Goal: Transaction & Acquisition: Purchase product/service

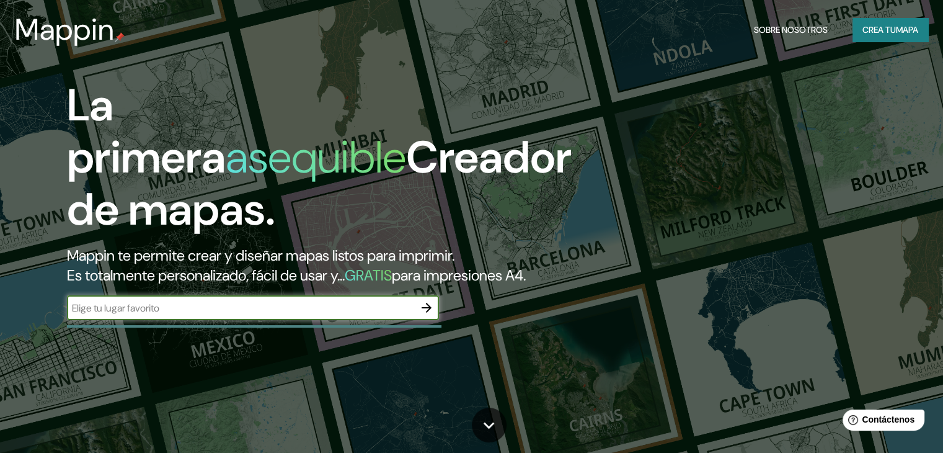
click at [413, 315] on input "text" at bounding box center [240, 308] width 347 height 14
click at [388, 315] on input "text" at bounding box center [240, 308] width 347 height 14
type input "[PERSON_NAME] tolima"
click at [426, 312] on icon "button" at bounding box center [427, 308] width 10 height 10
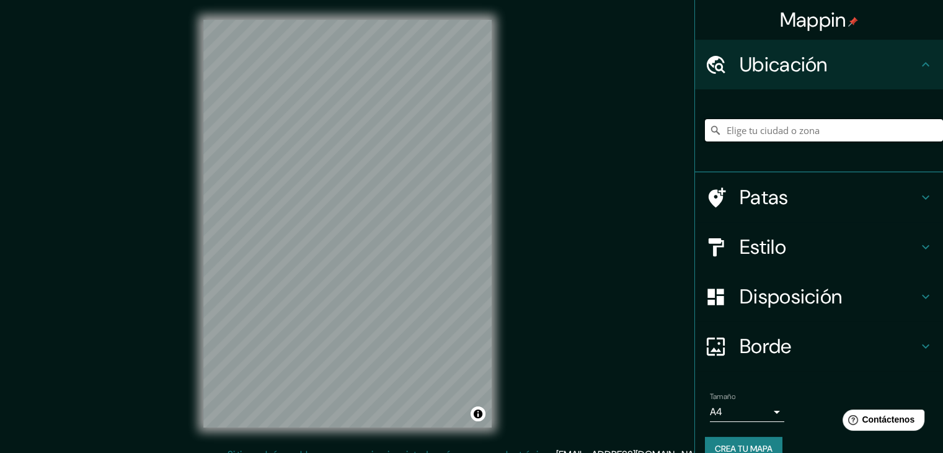
click at [841, 121] on input "Elige tu ciudad o zona" at bounding box center [824, 130] width 238 height 22
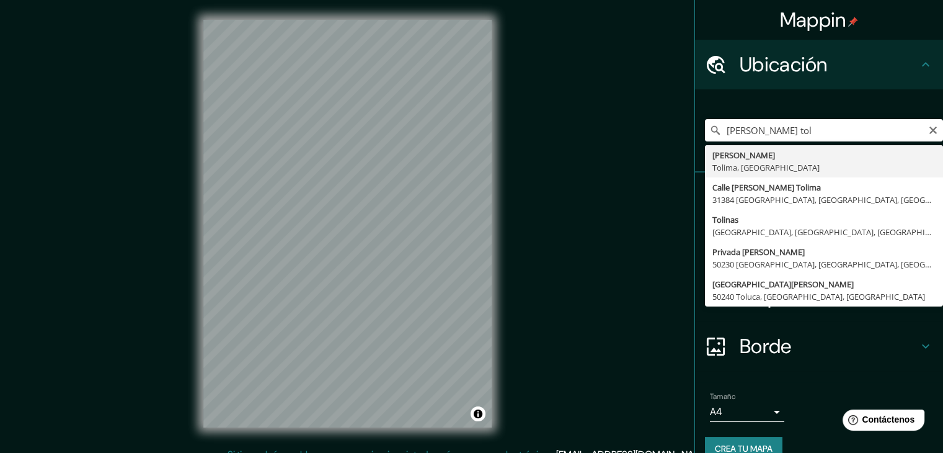
type input "[PERSON_NAME], [GEOGRAPHIC_DATA], [GEOGRAPHIC_DATA]"
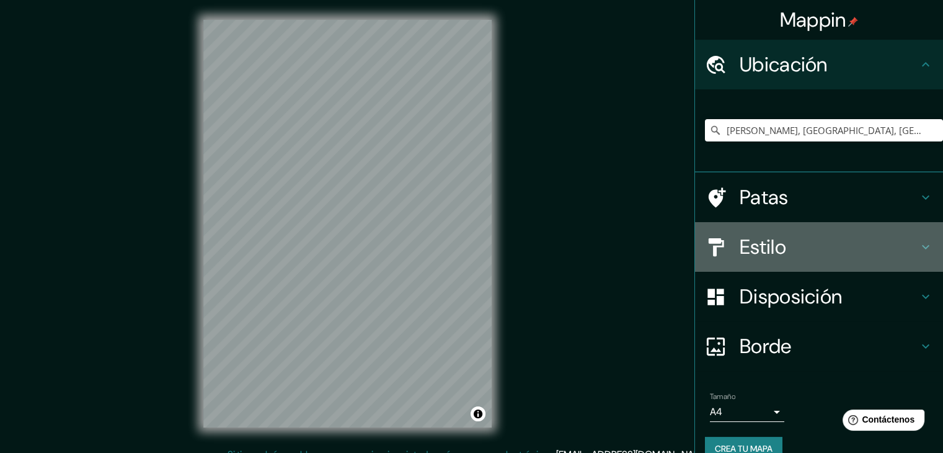
click at [888, 263] on div "Estilo" at bounding box center [819, 247] width 248 height 50
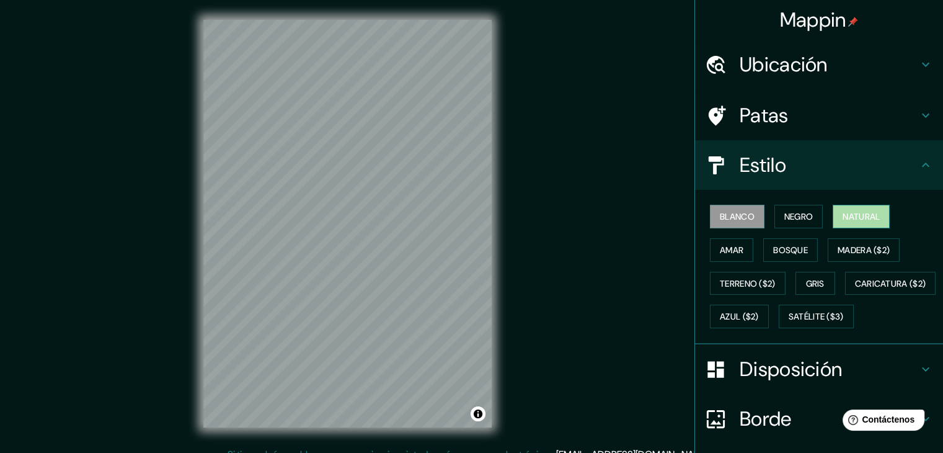
click at [860, 223] on font "Natural" at bounding box center [860, 216] width 37 height 16
click at [738, 246] on button "Amar" at bounding box center [731, 250] width 43 height 24
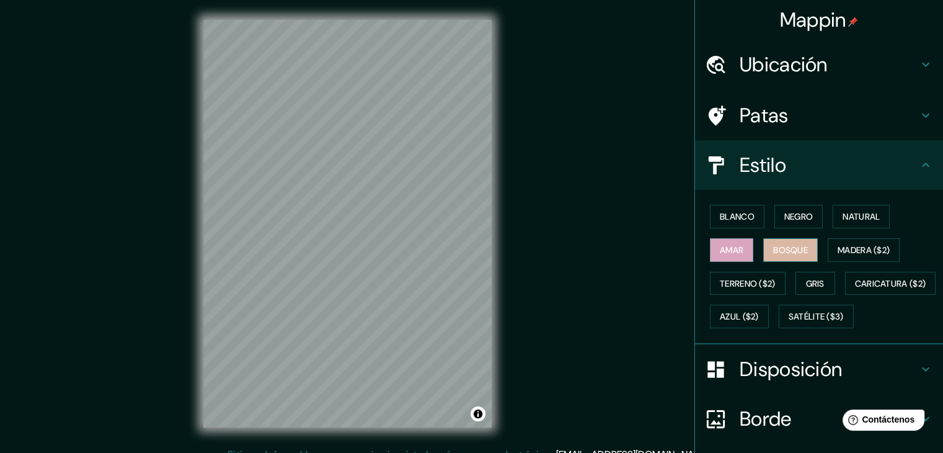
click at [777, 249] on font "Bosque" at bounding box center [790, 249] width 35 height 11
click at [837, 249] on font "Madera ($2)" at bounding box center [863, 249] width 52 height 11
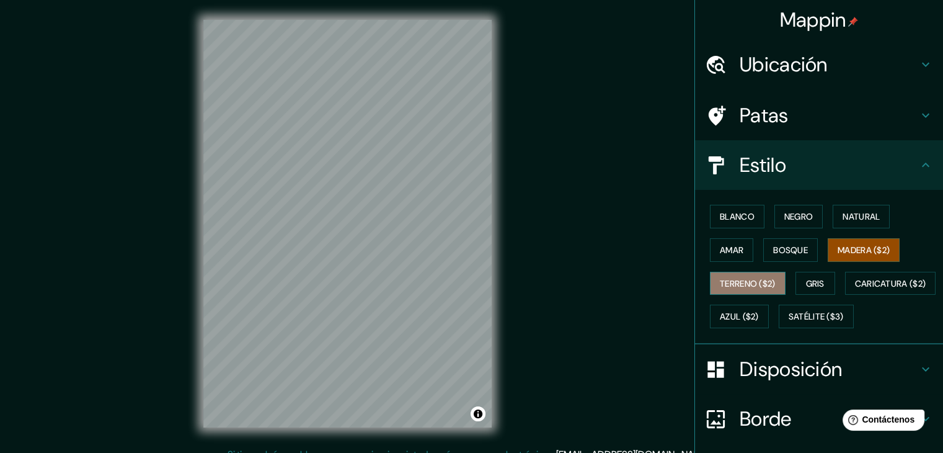
click at [723, 291] on button "Terreno ($2)" at bounding box center [748, 284] width 76 height 24
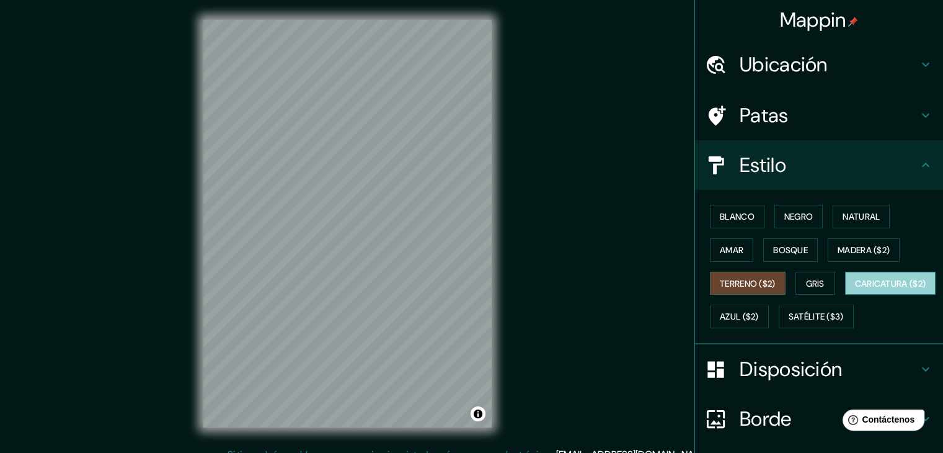
click at [855, 291] on font "Caricatura ($2)" at bounding box center [890, 283] width 71 height 16
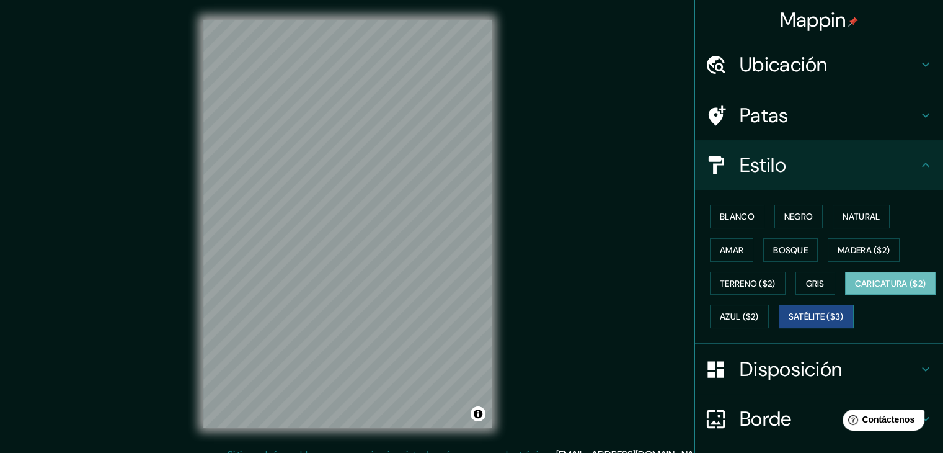
click at [788, 322] on font "Satélite ($3)" at bounding box center [815, 316] width 55 height 11
click at [759, 318] on font "Azul ($2)" at bounding box center [739, 316] width 39 height 11
click at [845, 295] on button "Caricatura ($2)" at bounding box center [890, 284] width 91 height 24
click at [806, 282] on font "Gris" at bounding box center [815, 283] width 19 height 11
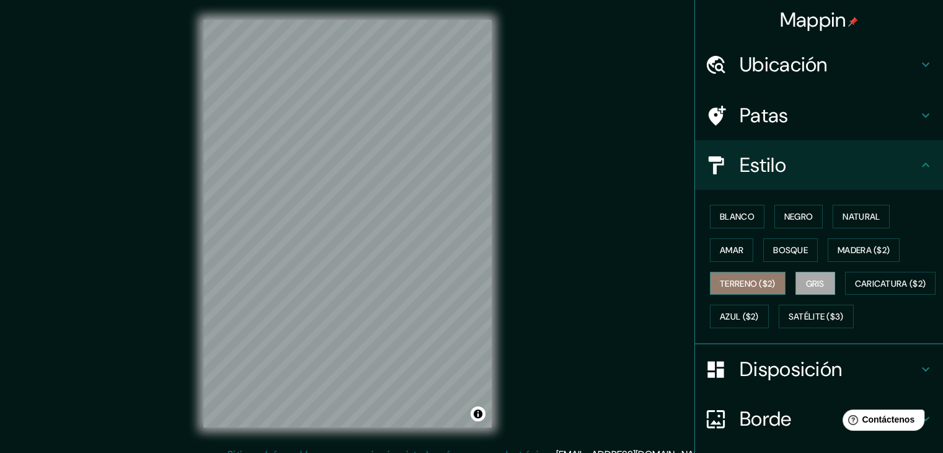
click at [761, 286] on font "Terreno ($2)" at bounding box center [748, 283] width 56 height 11
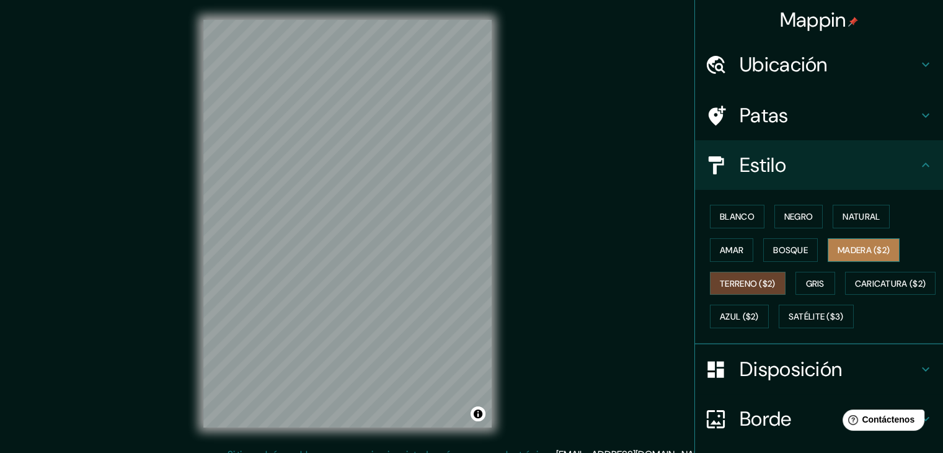
click at [828, 245] on button "Madera ($2)" at bounding box center [864, 250] width 72 height 24
